Goal: Information Seeking & Learning: Learn about a topic

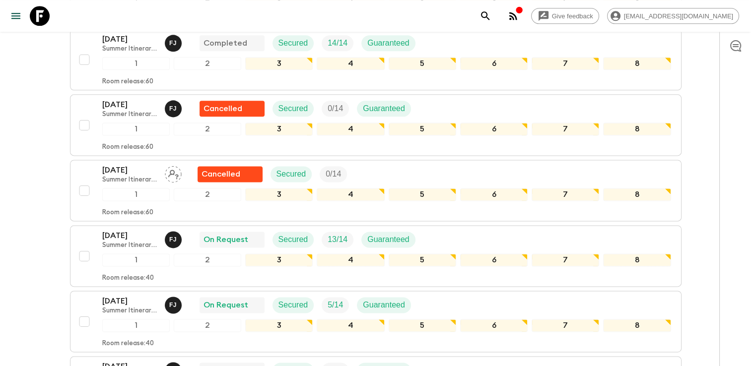
scroll to position [1340, 0]
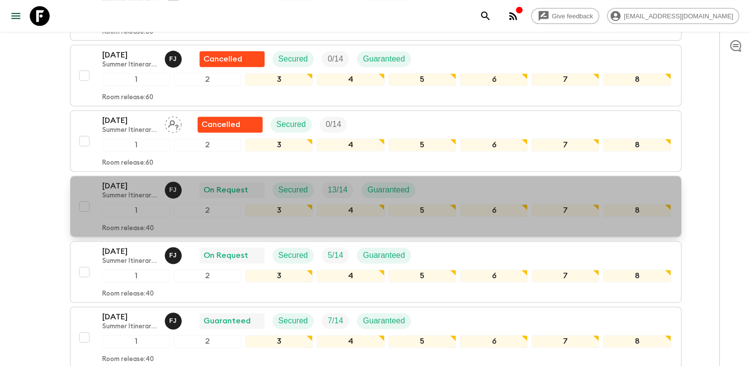
click at [136, 180] on p "[DATE]" at bounding box center [129, 186] width 55 height 12
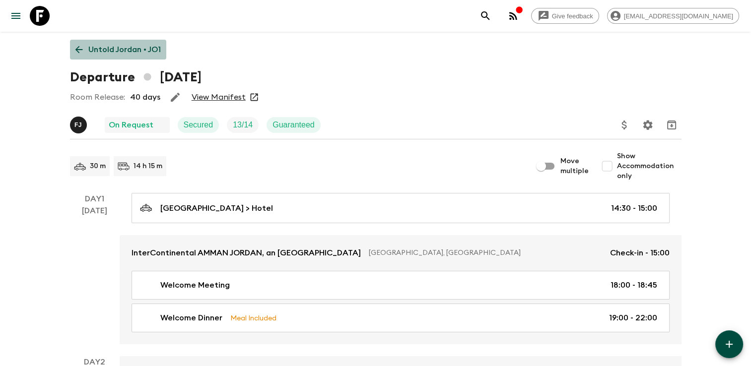
click at [80, 52] on icon at bounding box center [78, 49] width 11 height 11
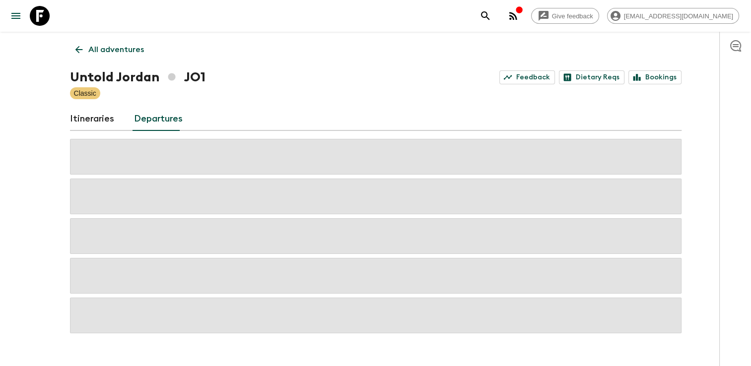
click at [100, 122] on link "Itineraries" at bounding box center [92, 119] width 44 height 24
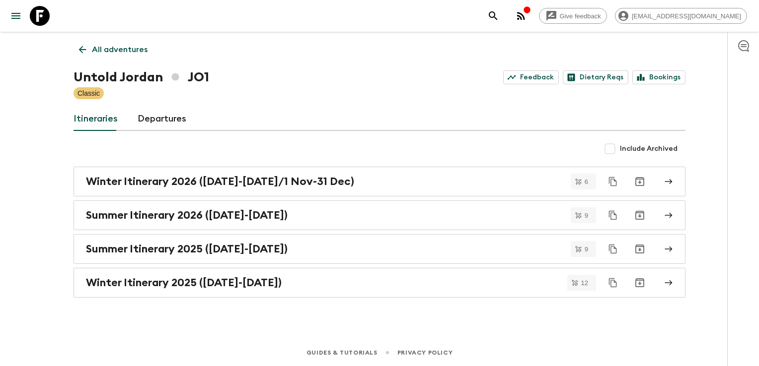
click at [113, 120] on link "Itineraries" at bounding box center [95, 119] width 44 height 24
click at [93, 50] on p "All adventures" at bounding box center [120, 50] width 56 height 12
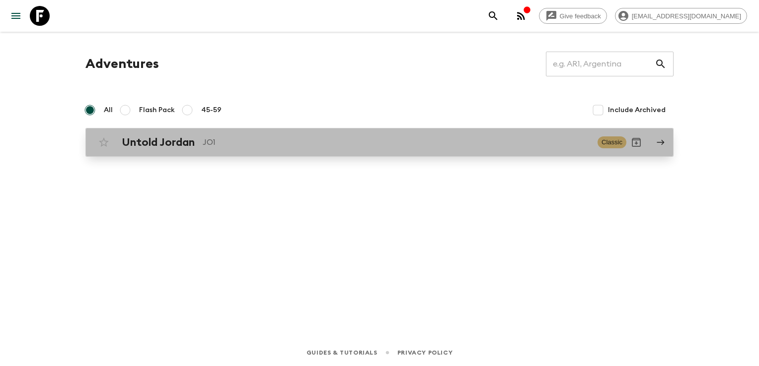
click at [157, 139] on h2 "Untold Jordan" at bounding box center [158, 142] width 73 height 13
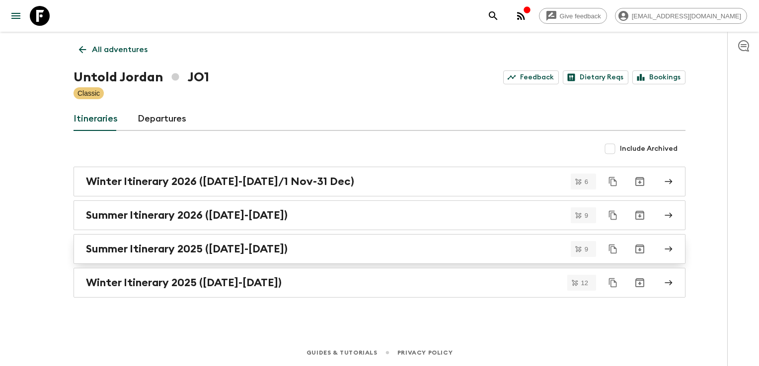
click at [177, 248] on h2 "Summer Itinerary 2025 ([DATE]-[DATE])" at bounding box center [187, 249] width 202 height 13
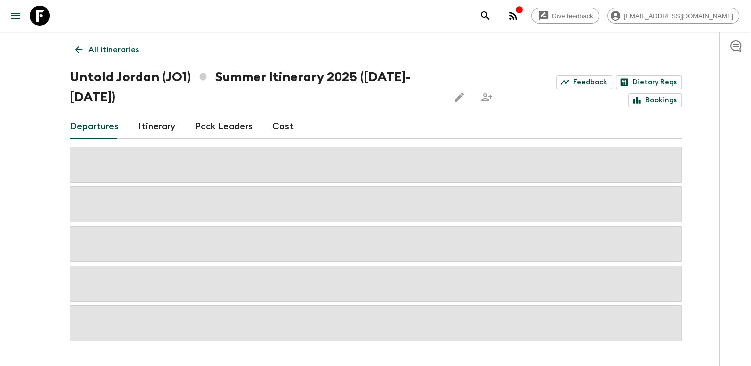
click at [275, 128] on link "Cost" at bounding box center [283, 127] width 21 height 24
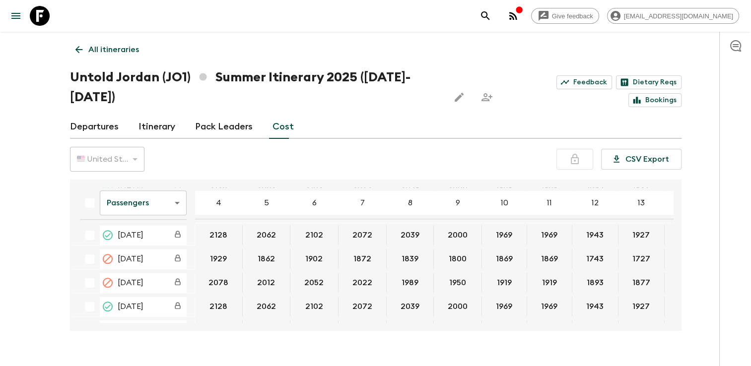
scroll to position [1092, 0]
